Goal: Task Accomplishment & Management: Manage account settings

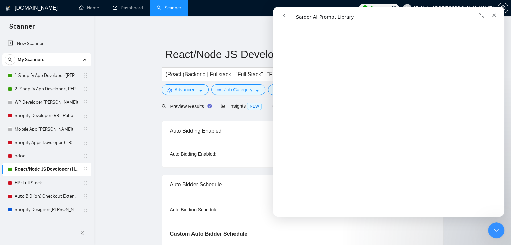
scroll to position [235, 0]
drag, startPoint x: 502, startPoint y: 59, endPoint x: 778, endPoint y: 60, distance: 275.8
click at [493, 13] on icon "Close" at bounding box center [493, 15] width 5 height 5
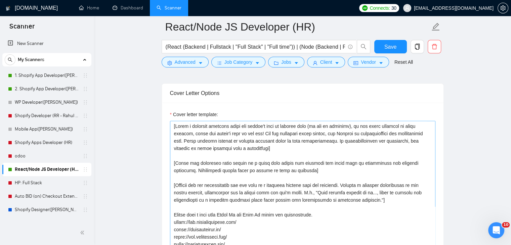
scroll to position [840, 0]
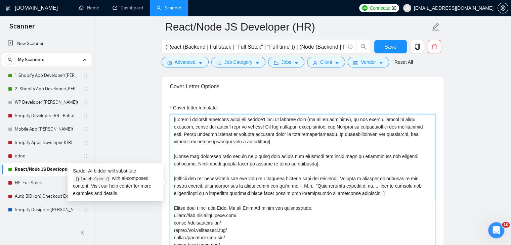
drag, startPoint x: 289, startPoint y: 143, endPoint x: 148, endPoint y: 113, distance: 143.5
click at [148, 113] on main "React/Node JS Developer (HR) (React (Backend | Fullstack | "Full Stack" | "Full…" at bounding box center [302, 237] width 395 height 2100
click at [291, 183] on textarea "Cover letter template:" at bounding box center [302, 189] width 265 height 151
paste textarea "Ensure the entire generated cover letter, inclusive of all the prompts' outputs…"
type textarea "[Ensure the entire generated cover letter, inclusive of all the prompts' output…"
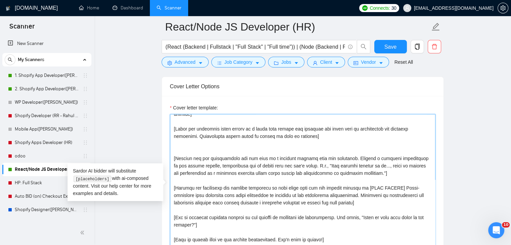
scroll to position [857, 0]
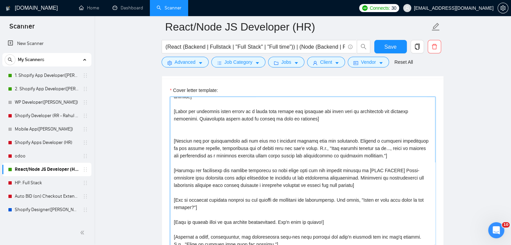
click at [326, 192] on textarea "Cover letter template:" at bounding box center [302, 172] width 265 height 151
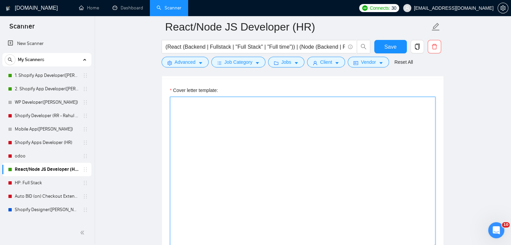
type textarea "\"
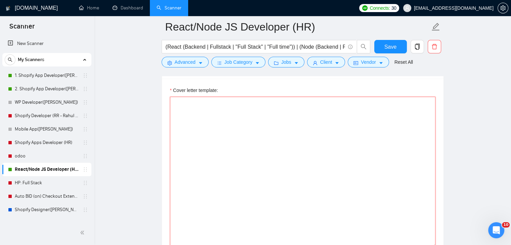
paste textarea "[Ensure the entire generated cover letter, inclusive of all the prompts' output…"
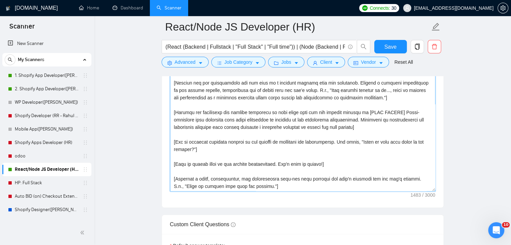
scroll to position [924, 0]
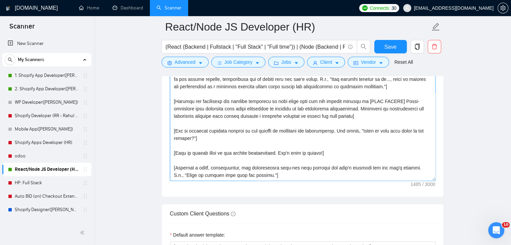
paste textarea "Thanks & Regards! [PERSON_NAME] Full Stack Developer"
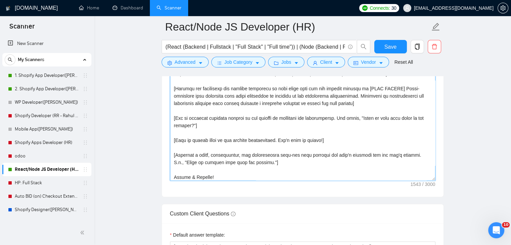
scroll to position [50, 0]
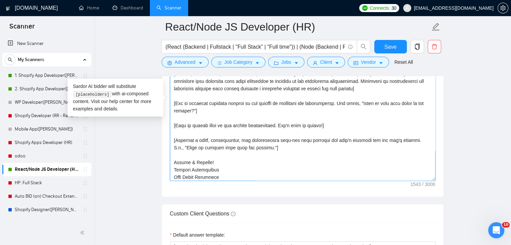
click at [183, 168] on textarea "Cover letter template:" at bounding box center [302, 105] width 265 height 151
click at [238, 168] on textarea "Cover letter template:" at bounding box center [302, 105] width 265 height 151
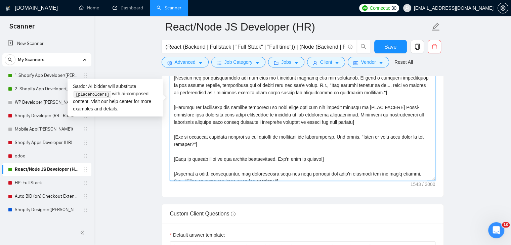
click at [388, 123] on textarea "Cover letter template:" at bounding box center [302, 105] width 265 height 151
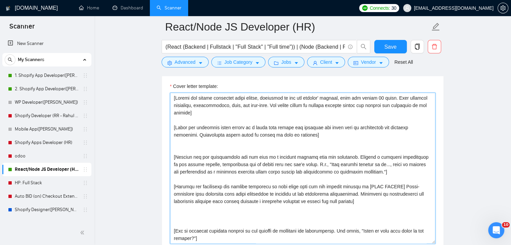
scroll to position [857, 0]
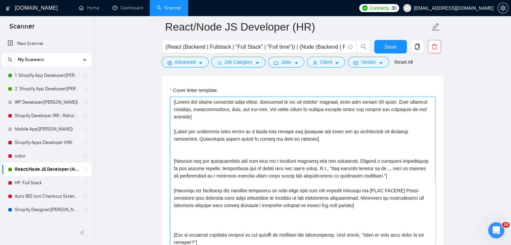
click at [405, 176] on textarea "Cover letter template:" at bounding box center [302, 172] width 265 height 151
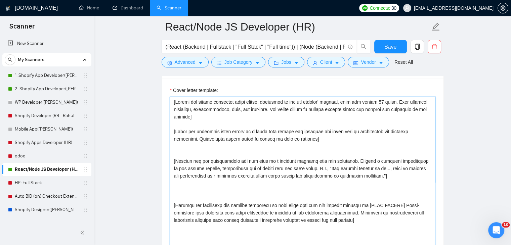
paste textarea "Please have a look into React Js and Node Js based web applications. [URL][DOMA…"
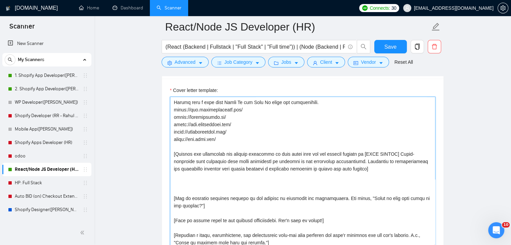
scroll to position [101, 0]
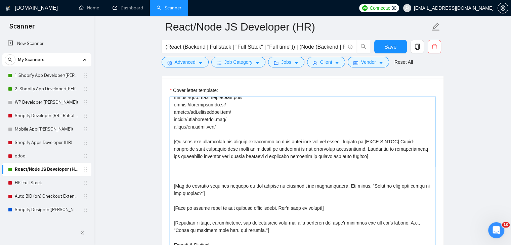
click at [230, 170] on textarea "Cover letter template:" at bounding box center [302, 172] width 265 height 151
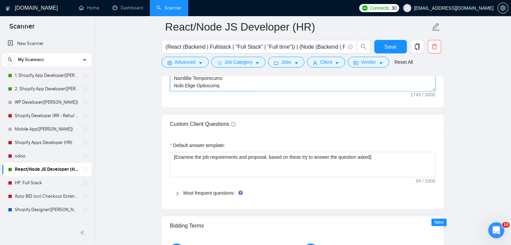
scroll to position [1025, 0]
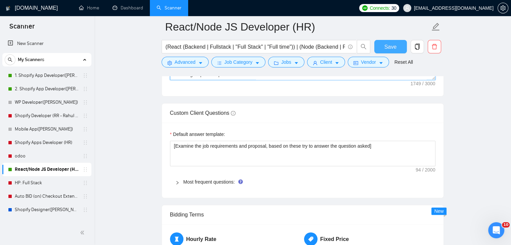
type textarea "[Ensure the entire generated cover letter, inclusive of all the prompts' output…"
click at [393, 43] on span "Save" at bounding box center [390, 47] width 12 height 8
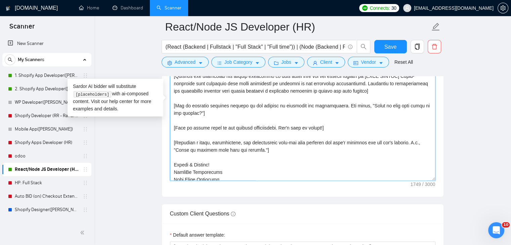
scroll to position [103, 0]
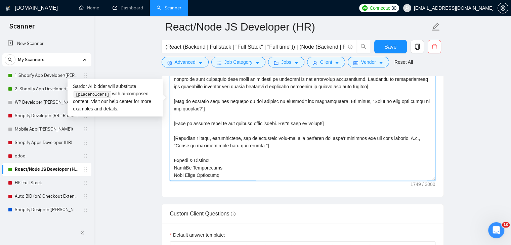
click at [344, 121] on textarea "Cover letter template:" at bounding box center [302, 105] width 265 height 151
drag, startPoint x: 348, startPoint y: 122, endPoint x: 170, endPoint y: 124, distance: 178.0
click at [170, 124] on textarea "Cover letter template:" at bounding box center [302, 105] width 265 height 151
paste textarea "Please let me know a suitable time for us to discuss this further. I’m ready to…"
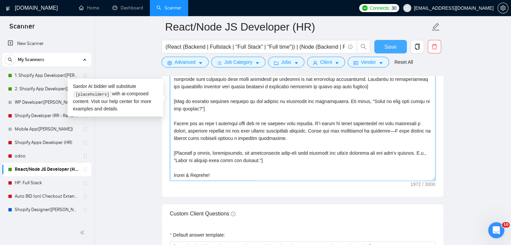
type textarea "[Ensure the entire generated cover letter, inclusive of all the prompts' output…"
click at [387, 44] on span "Save" at bounding box center [390, 47] width 12 height 8
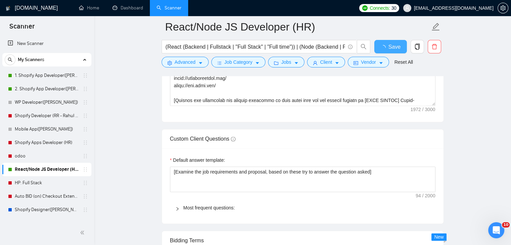
checkbox input "true"
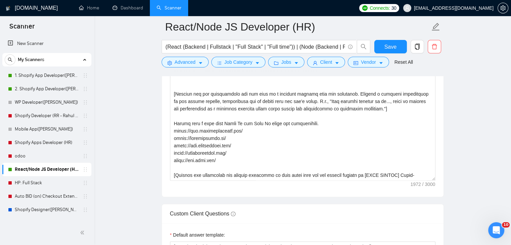
click at [124, 64] on main "React/Node JS Developer (HR) (React (Backend | Fullstack | "Full Stack" | "Full…" at bounding box center [302, 153] width 395 height 2100
